Goal: Task Accomplishment & Management: Complete application form

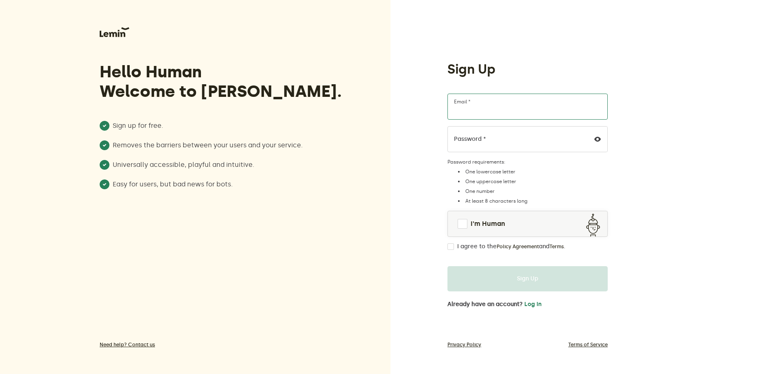
click at [531, 111] on input "Email *" at bounding box center [527, 107] width 160 height 26
paste input "[EMAIL_ADDRESS][DOMAIN_NAME]"
type input "[EMAIL_ADDRESS][DOMAIN_NAME]"
click at [467, 228] on span at bounding box center [463, 224] width 10 height 10
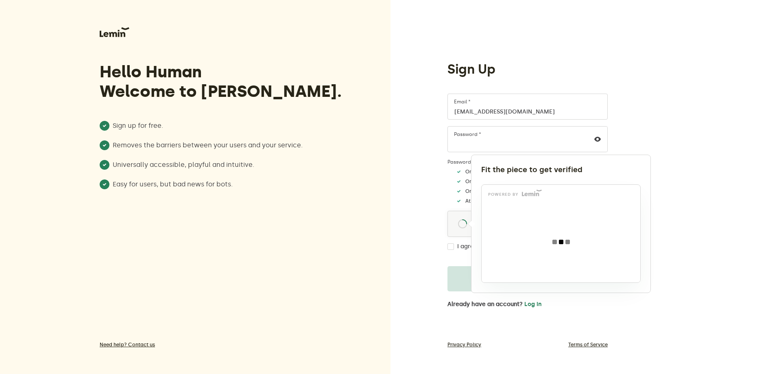
click at [447, 246] on div at bounding box center [390, 187] width 781 height 374
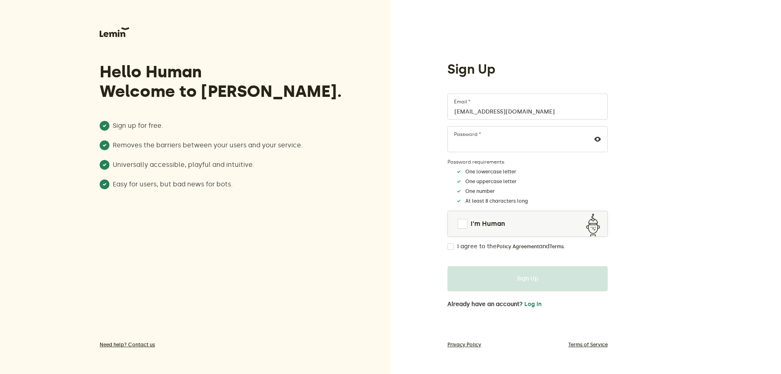
click at [451, 246] on input "I agree to the Policy Agreement and Terms ." at bounding box center [450, 246] width 7 height 7
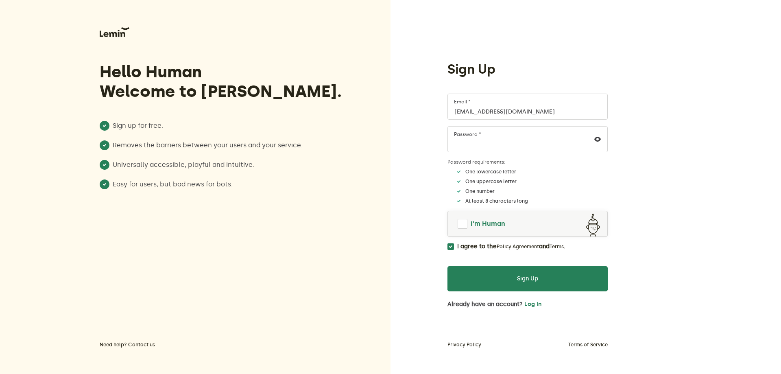
click at [467, 225] on span at bounding box center [462, 223] width 11 height 11
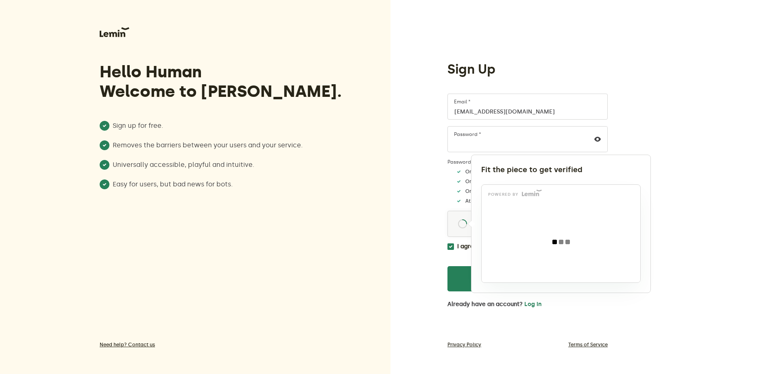
click at [531, 203] on div at bounding box center [561, 242] width 159 height 82
click at [372, 251] on div at bounding box center [390, 187] width 781 height 374
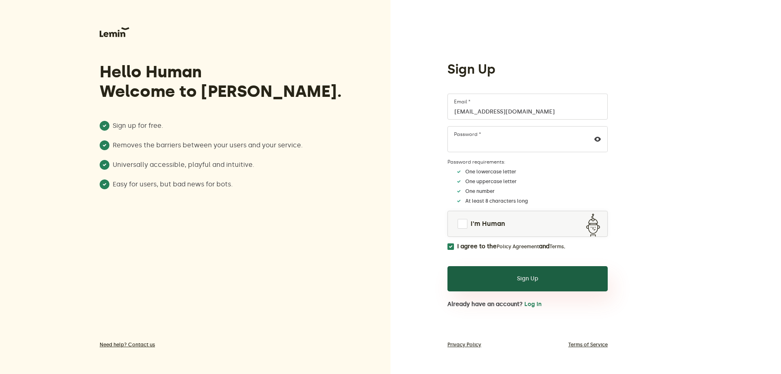
click at [508, 266] on button "Sign Up" at bounding box center [527, 278] width 160 height 25
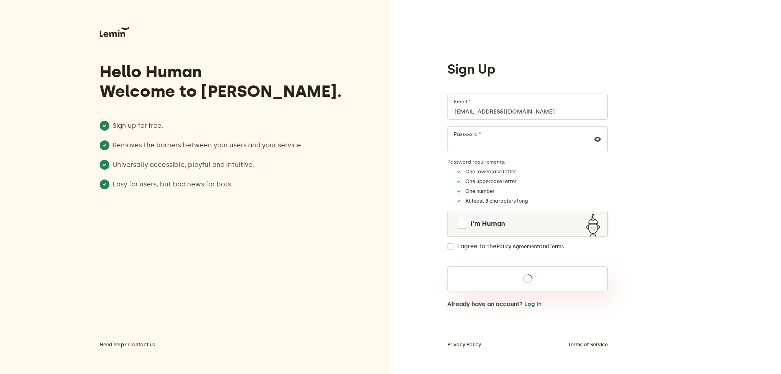
checkbox input "false"
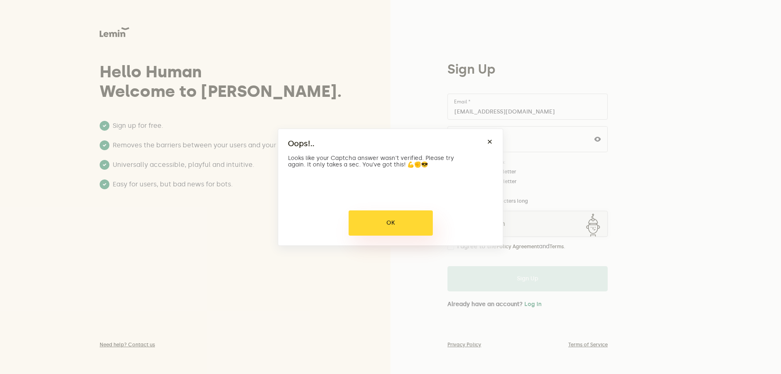
click at [408, 217] on button "OK" at bounding box center [391, 222] width 84 height 25
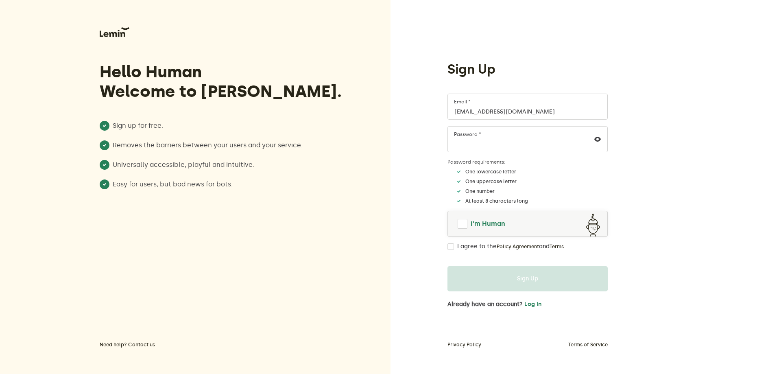
click at [463, 224] on span at bounding box center [463, 224] width 10 height 10
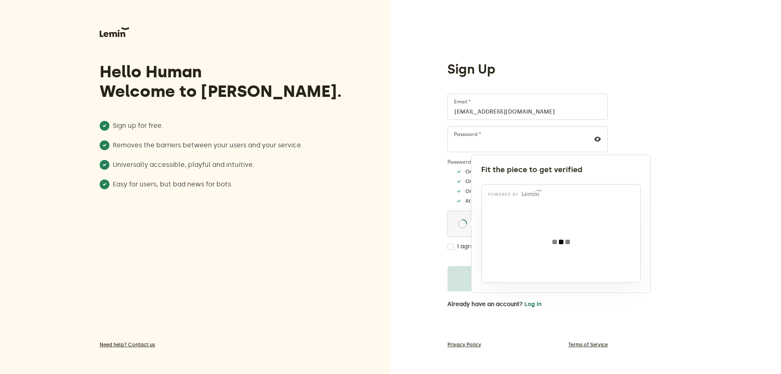
click at [498, 206] on div at bounding box center [561, 242] width 159 height 82
click at [505, 193] on p "powered by" at bounding box center [503, 194] width 31 height 3
click at [505, 194] on p "powered by" at bounding box center [503, 194] width 31 height 3
